Goal: Feedback & Contribution: Submit feedback/report problem

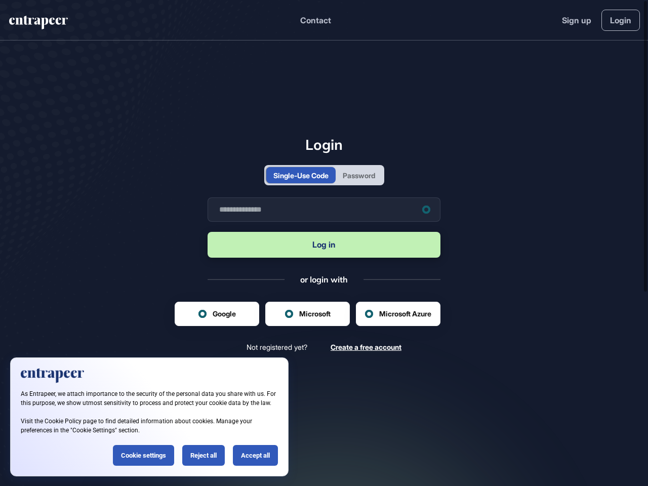
click at [324, 243] on button "Log in" at bounding box center [324, 245] width 233 height 26
click at [315, 20] on button "Contact" at bounding box center [315, 20] width 31 height 13
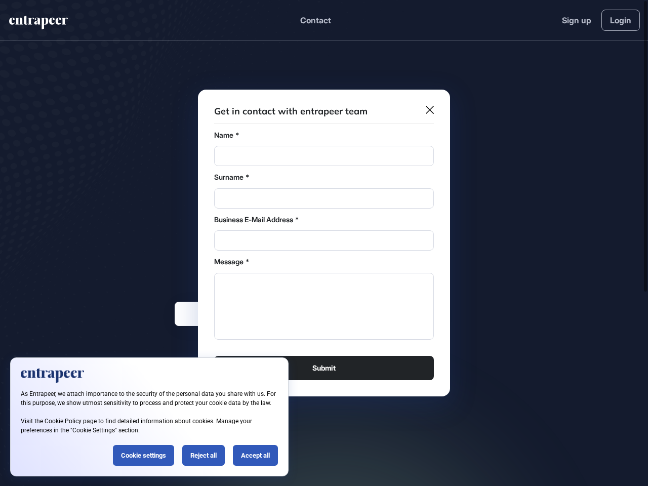
click at [324, 263] on div "Message *" at bounding box center [324, 262] width 220 height 10
click at [299, 175] on div "Surname *" at bounding box center [324, 177] width 220 height 10
click at [360, 175] on div "Surname *" at bounding box center [324, 177] width 220 height 10
click at [307, 314] on textarea "Message" at bounding box center [324, 306] width 220 height 67
click at [398, 314] on textarea "Message" at bounding box center [324, 306] width 220 height 67
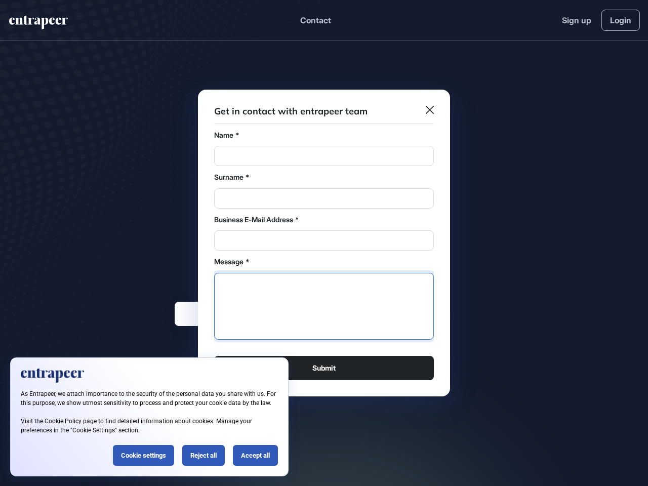
click at [646, 243] on div at bounding box center [324, 243] width 648 height 486
